Goal: Task Accomplishment & Management: Manage account settings

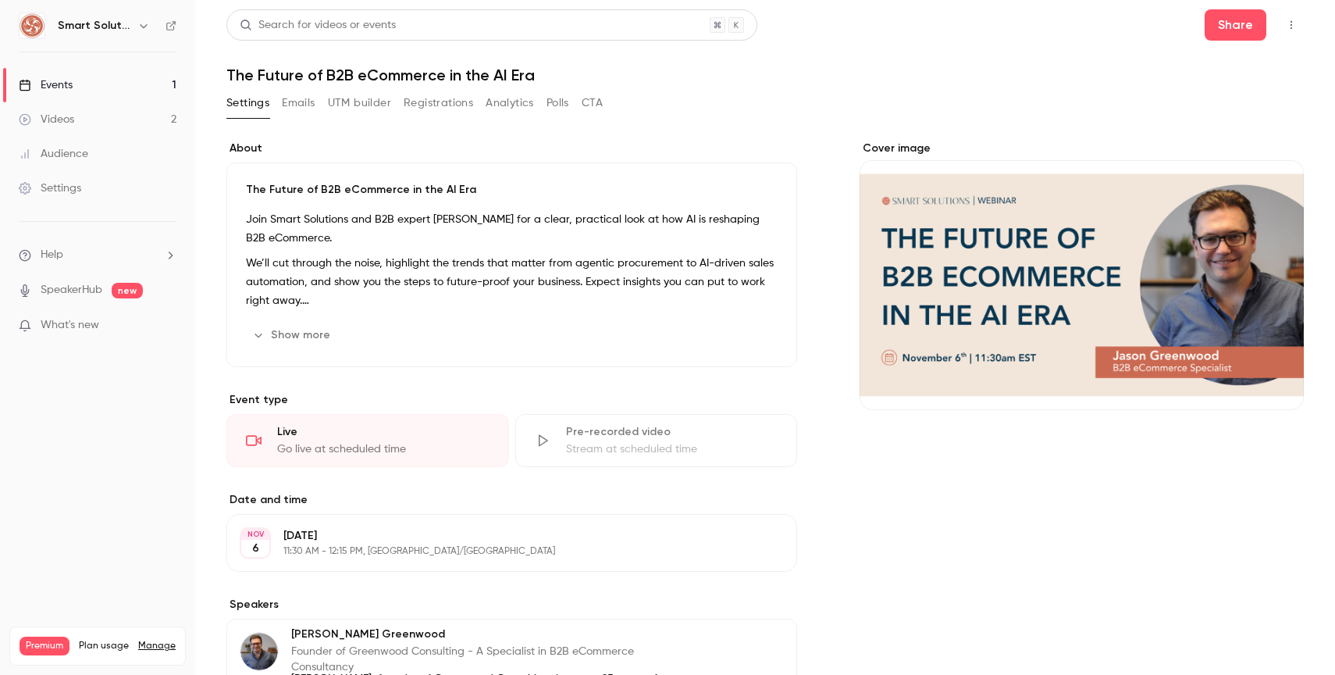
click at [303, 106] on button "Emails" at bounding box center [298, 103] width 33 height 25
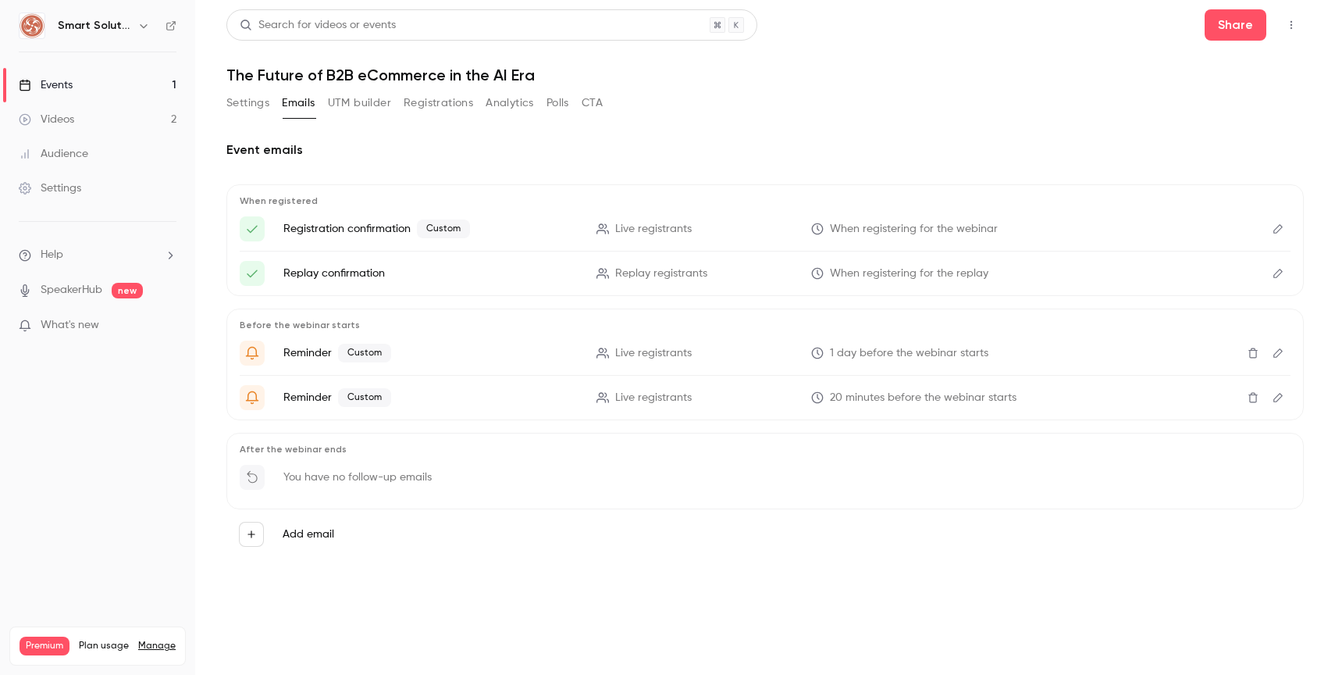
click at [430, 100] on button "Registrations" at bounding box center [438, 103] width 69 height 25
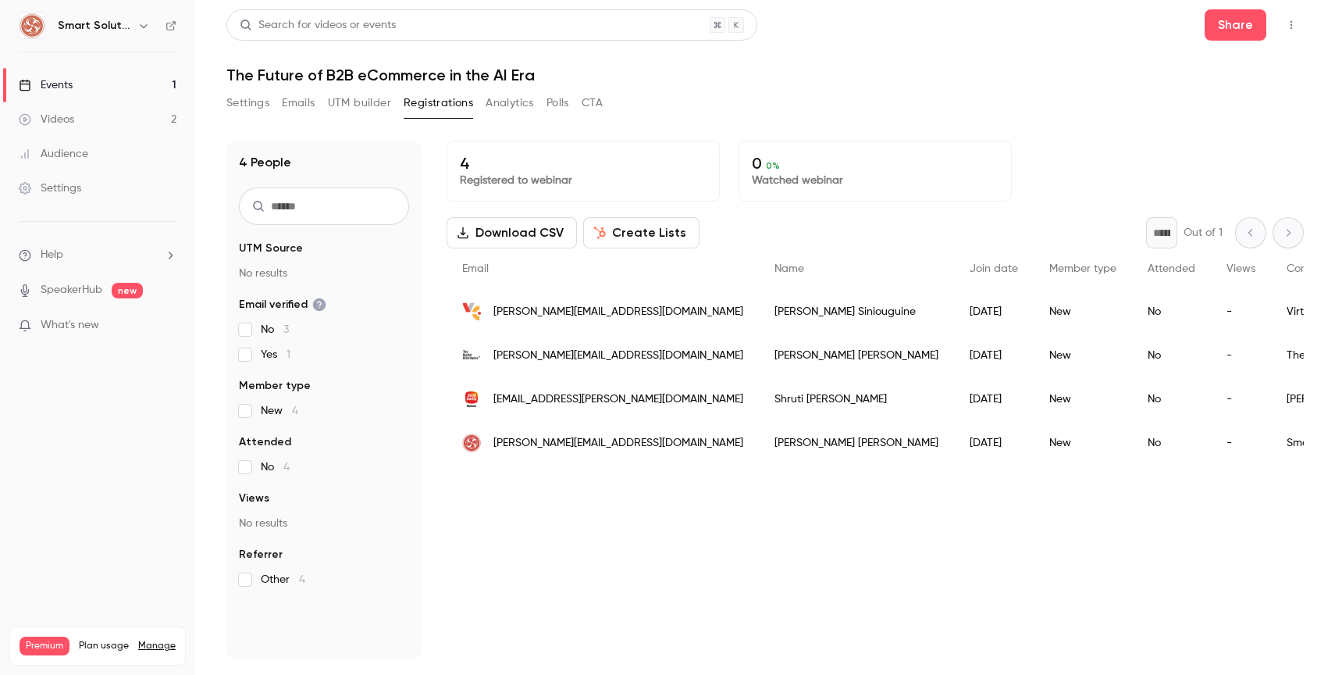
click at [261, 112] on button "Settings" at bounding box center [247, 103] width 43 height 25
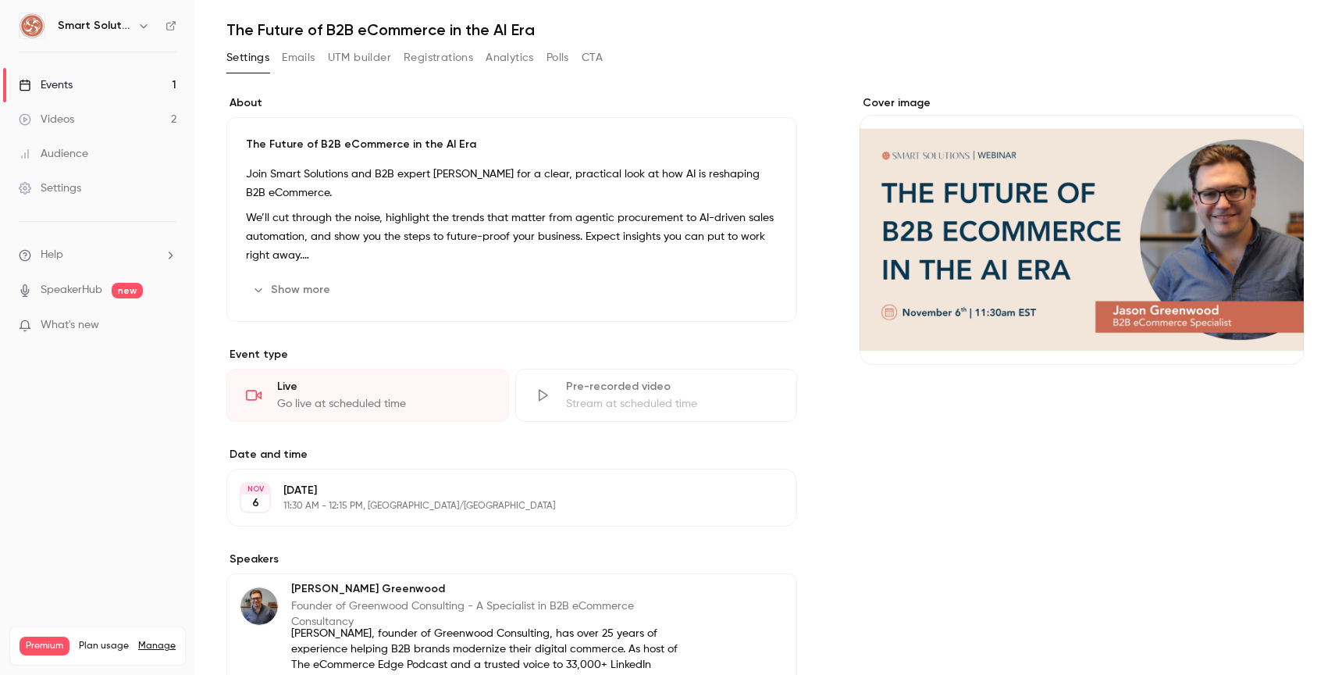
scroll to position [32, 0]
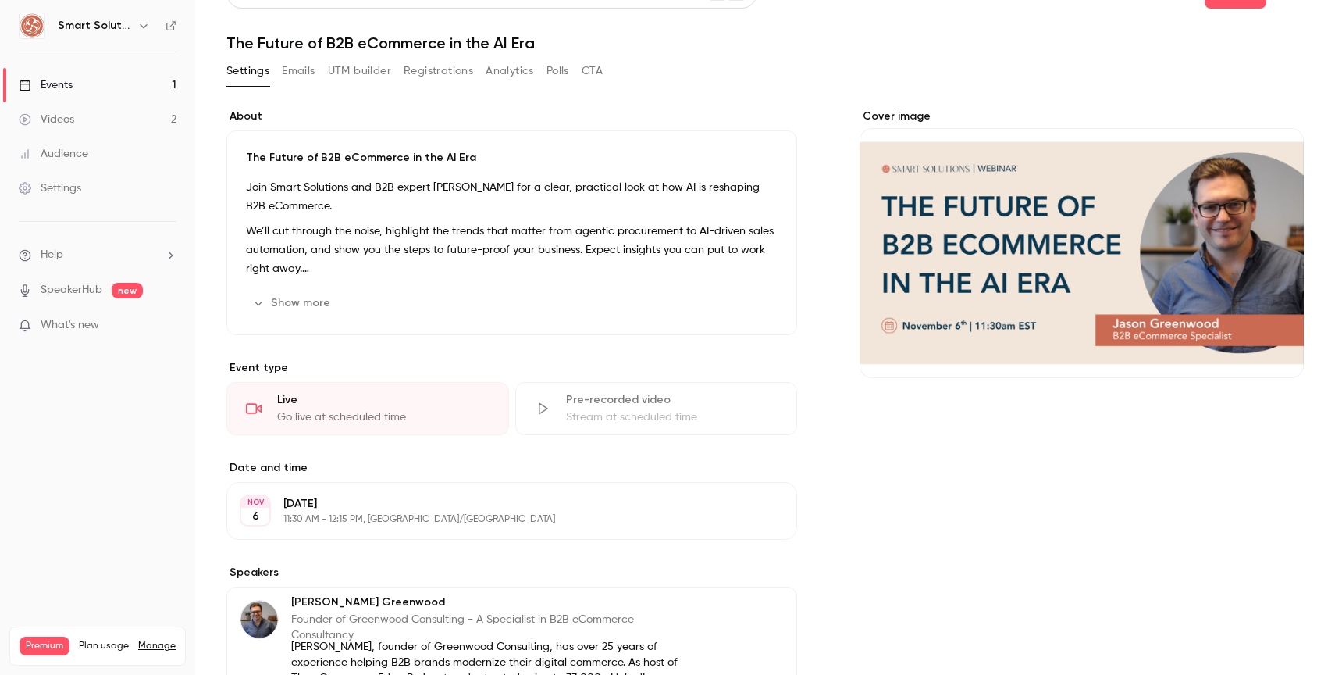
click at [434, 66] on button "Registrations" at bounding box center [438, 71] width 69 height 25
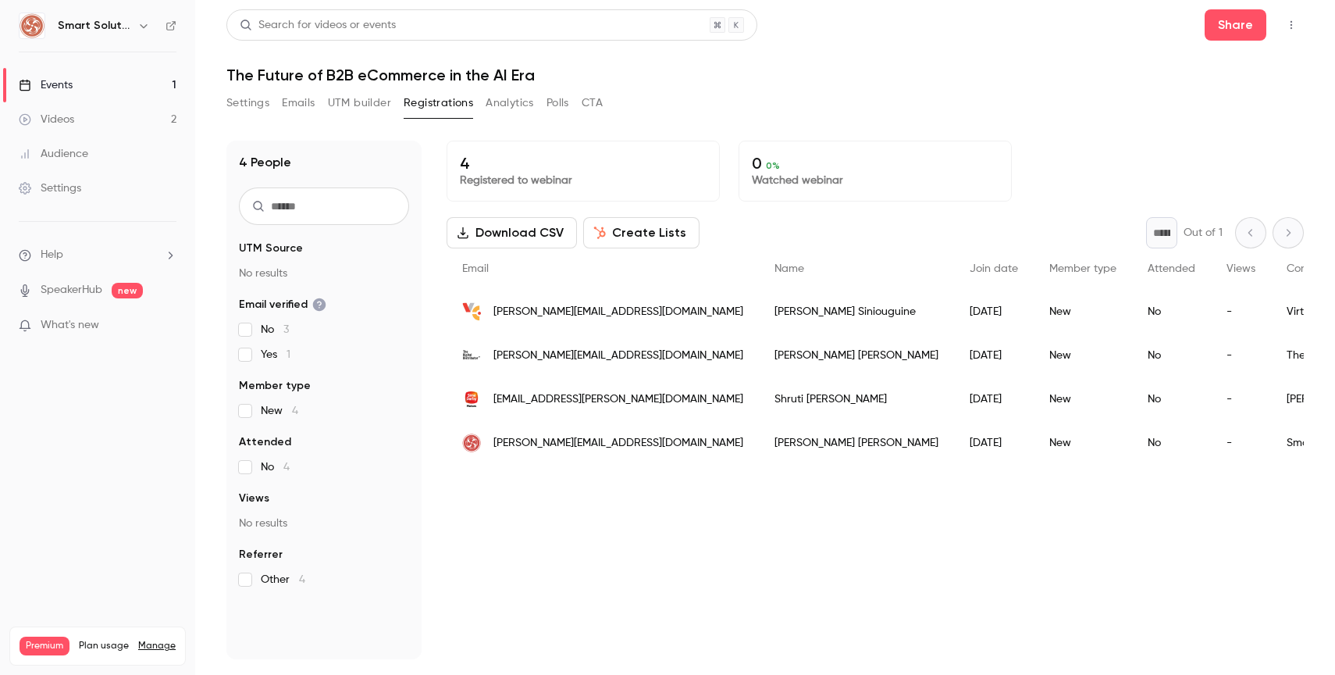
click at [68, 187] on div "Settings" at bounding box center [50, 188] width 62 height 16
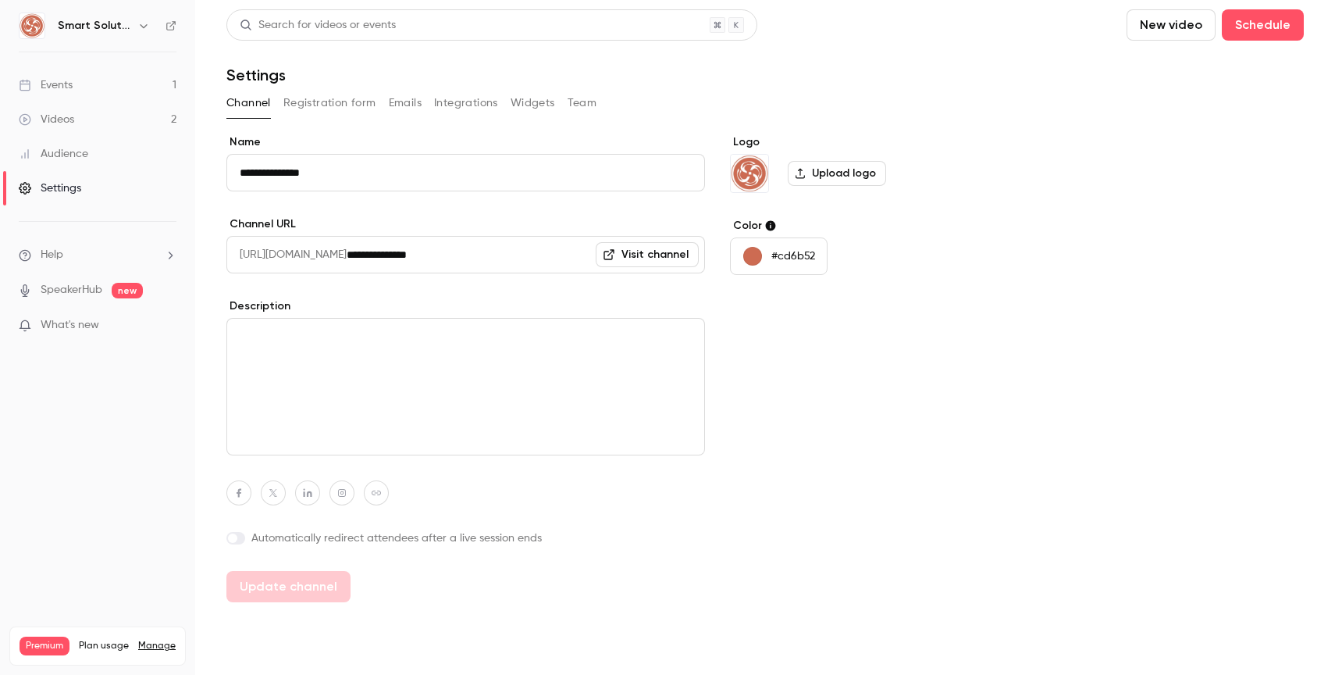
click at [334, 101] on button "Registration form" at bounding box center [329, 103] width 93 height 25
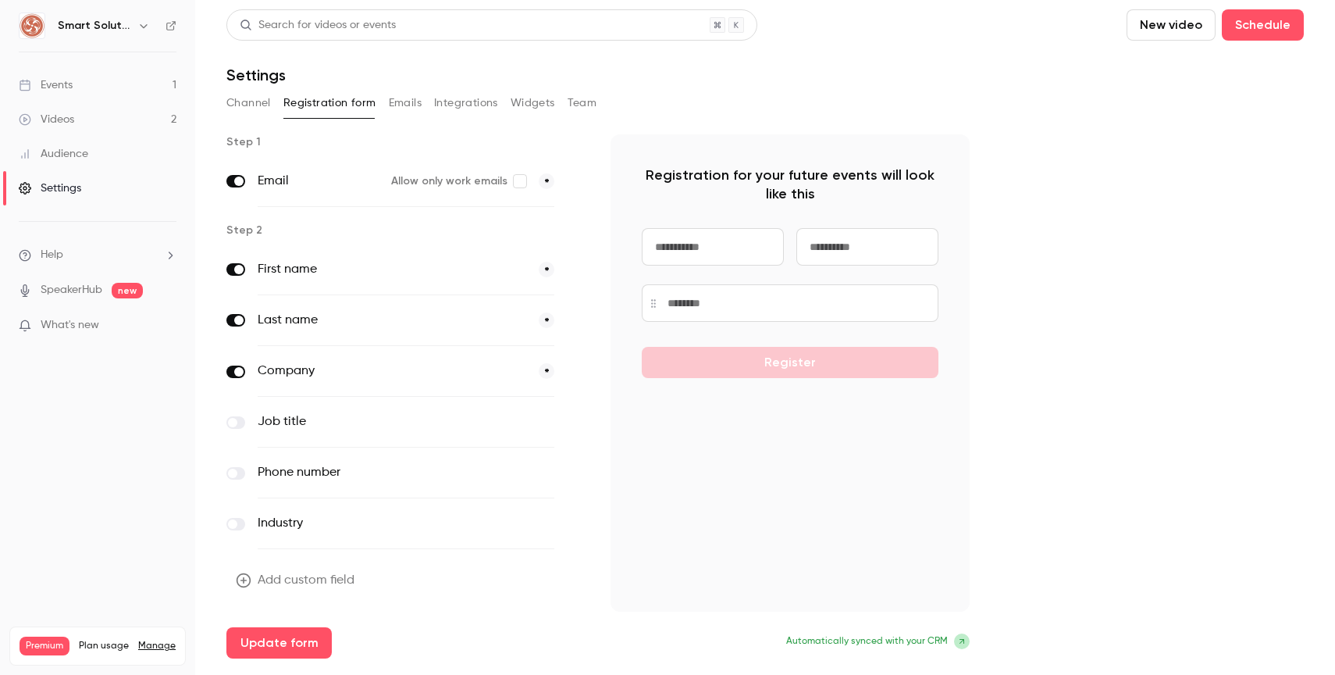
click at [248, 647] on button "Update form" at bounding box center [278, 642] width 105 height 31
drag, startPoint x: 1065, startPoint y: 115, endPoint x: 1055, endPoint y: 117, distance: 10.4
click at [1065, 115] on div "Channel Registration form Emails Integrations Widgets Team" at bounding box center [764, 103] width 1077 height 25
